Goal: Transaction & Acquisition: Purchase product/service

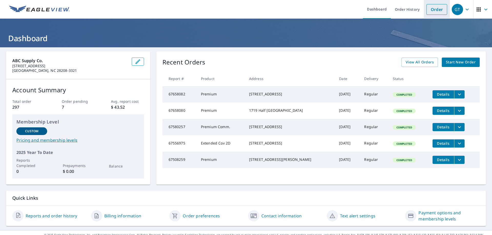
click at [428, 7] on link "Order" at bounding box center [436, 9] width 21 height 11
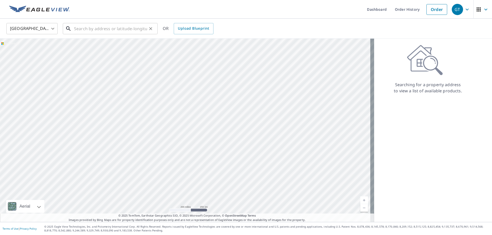
click at [86, 28] on input "text" at bounding box center [110, 29] width 73 height 14
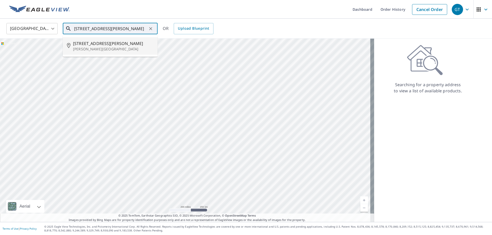
click at [95, 49] on p "[PERSON_NAME][GEOGRAPHIC_DATA]" at bounding box center [113, 49] width 80 height 5
type input "[STREET_ADDRESS][PERSON_NAME][PERSON_NAME]"
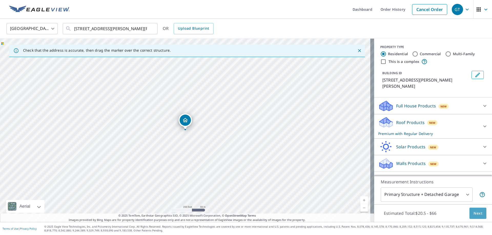
click at [474, 214] on span "Next" at bounding box center [477, 213] width 9 height 6
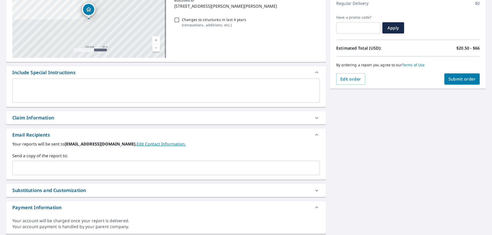
scroll to position [77, 0]
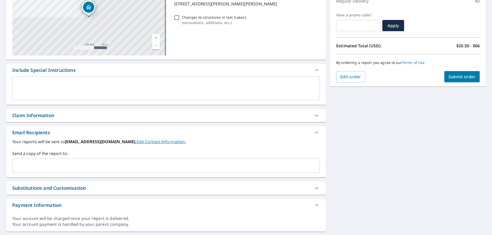
click at [80, 171] on input "text" at bounding box center [162, 166] width 295 height 10
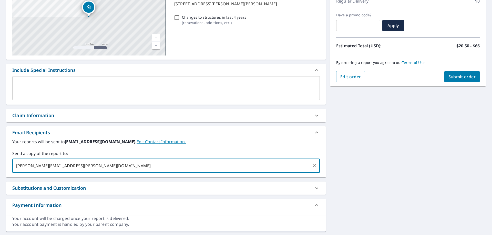
type input "[PERSON_NAME][EMAIL_ADDRESS][PERSON_NAME][DOMAIN_NAME]"
click at [457, 78] on span "Submit order" at bounding box center [461, 77] width 27 height 6
checkbox input "true"
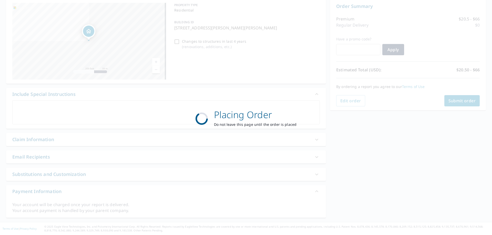
scroll to position [53, 0]
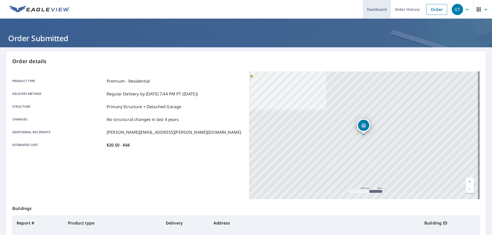
click at [375, 9] on link "Dashboard" at bounding box center [377, 9] width 28 height 19
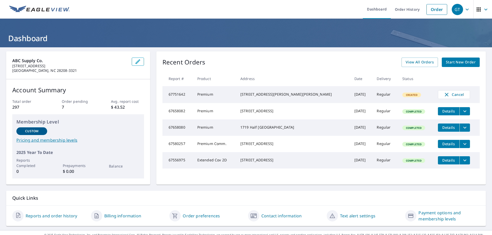
click at [465, 9] on icon "button" at bounding box center [466, 9] width 3 height 2
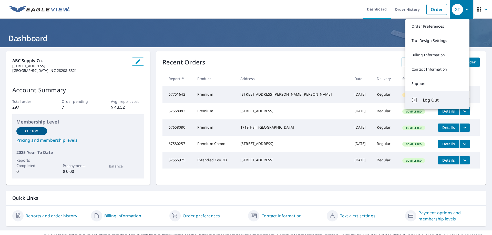
click at [428, 100] on span "Log Out" at bounding box center [442, 100] width 40 height 6
